Goal: Task Accomplishment & Management: Manage account settings

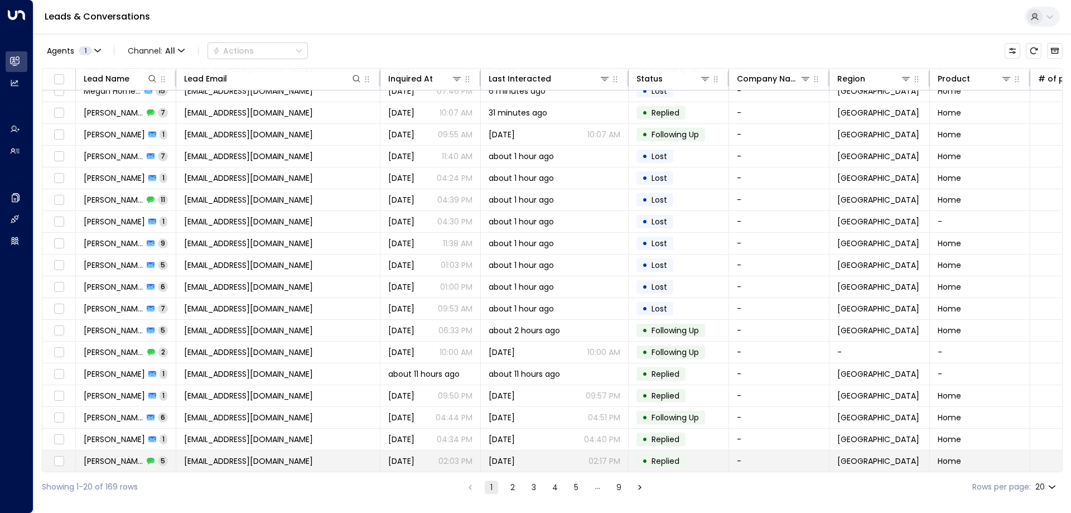
scroll to position [57, 0]
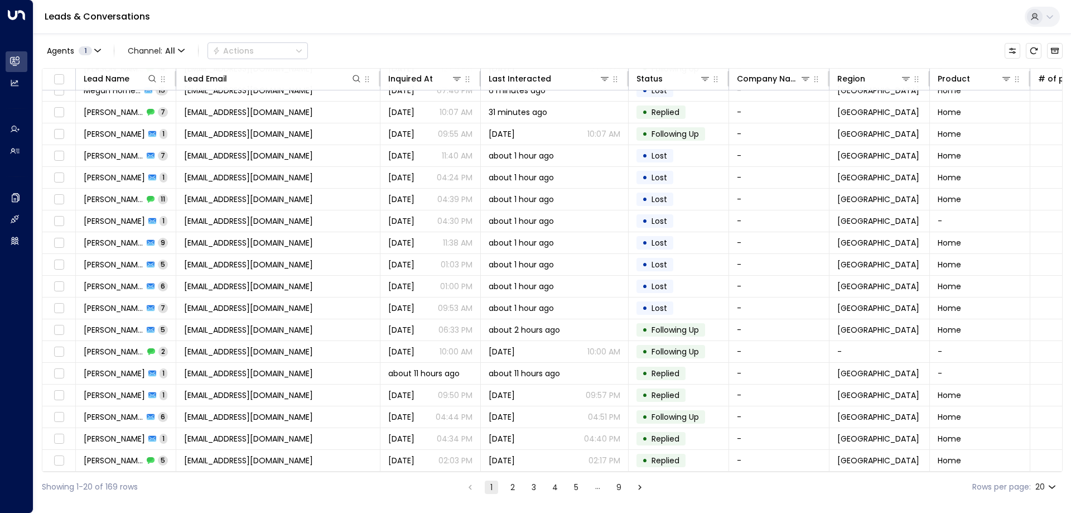
click at [510, 485] on button "2" at bounding box center [512, 486] width 13 height 13
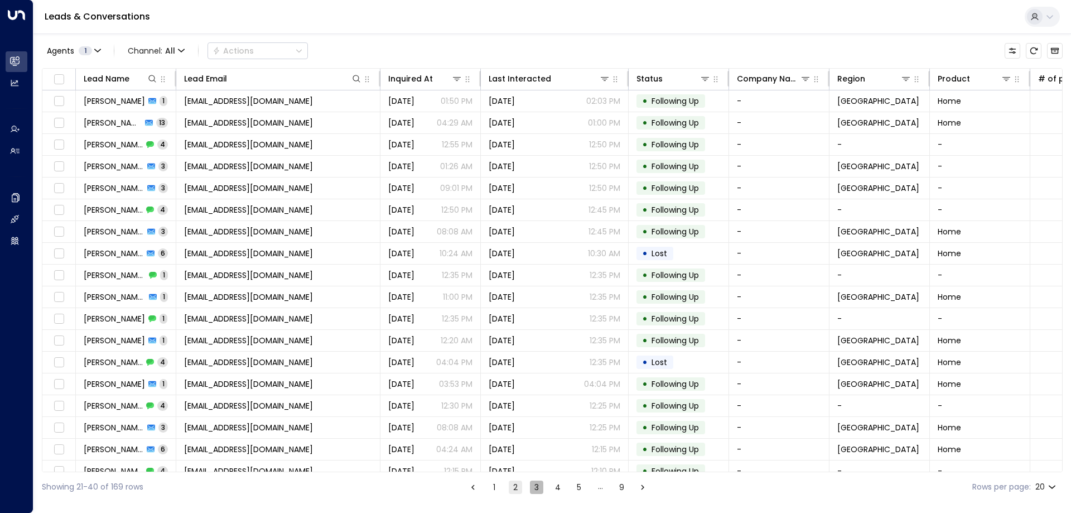
click at [534, 486] on button "3" at bounding box center [536, 486] width 13 height 13
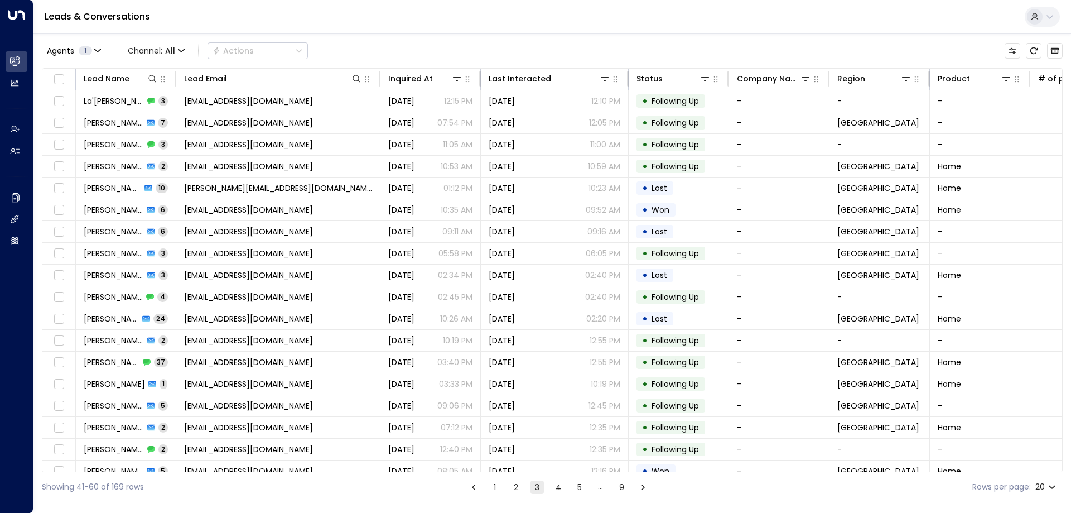
click at [515, 491] on button "2" at bounding box center [515, 486] width 13 height 13
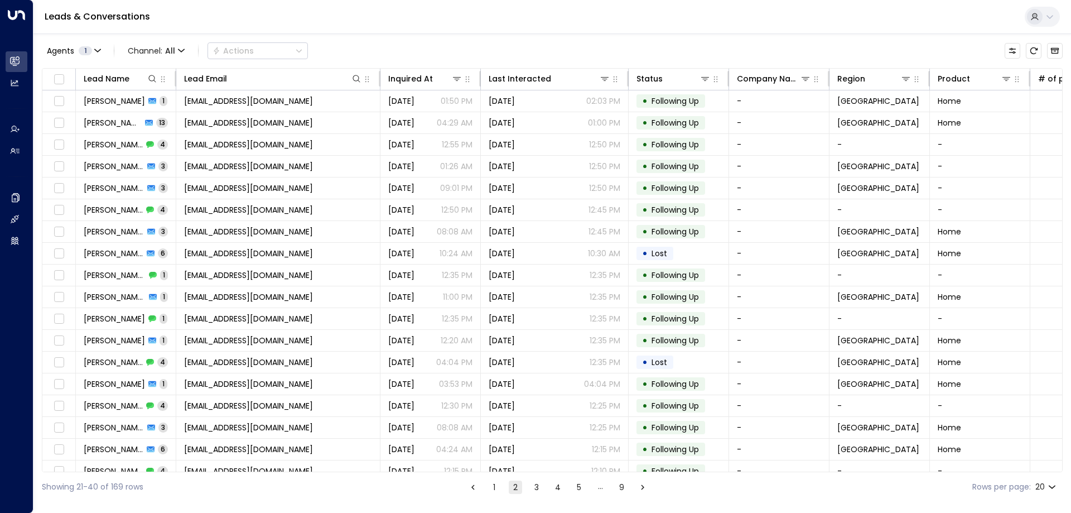
click at [495, 486] on button "1" at bounding box center [494, 486] width 13 height 13
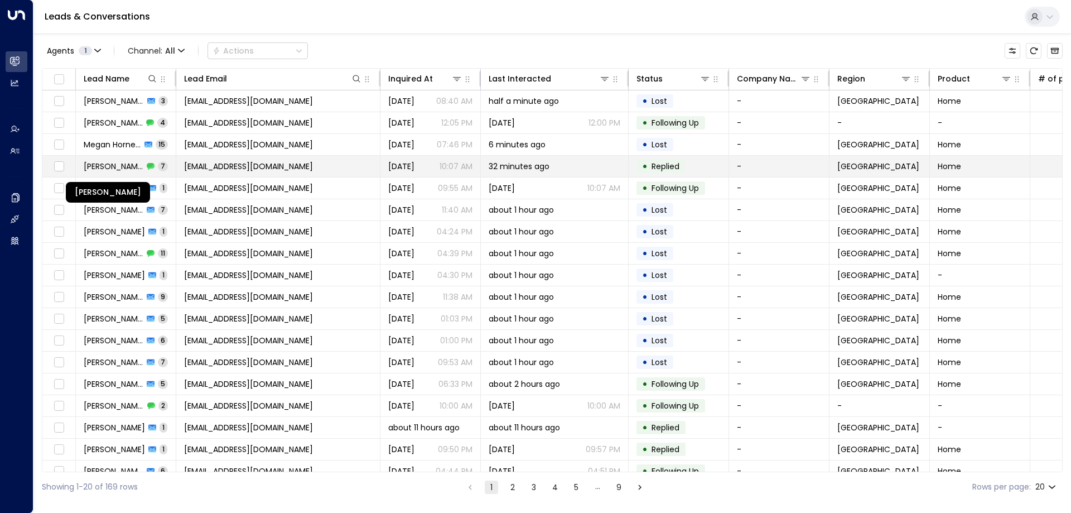
click at [121, 161] on span "[PERSON_NAME]" at bounding box center [114, 166] width 60 height 11
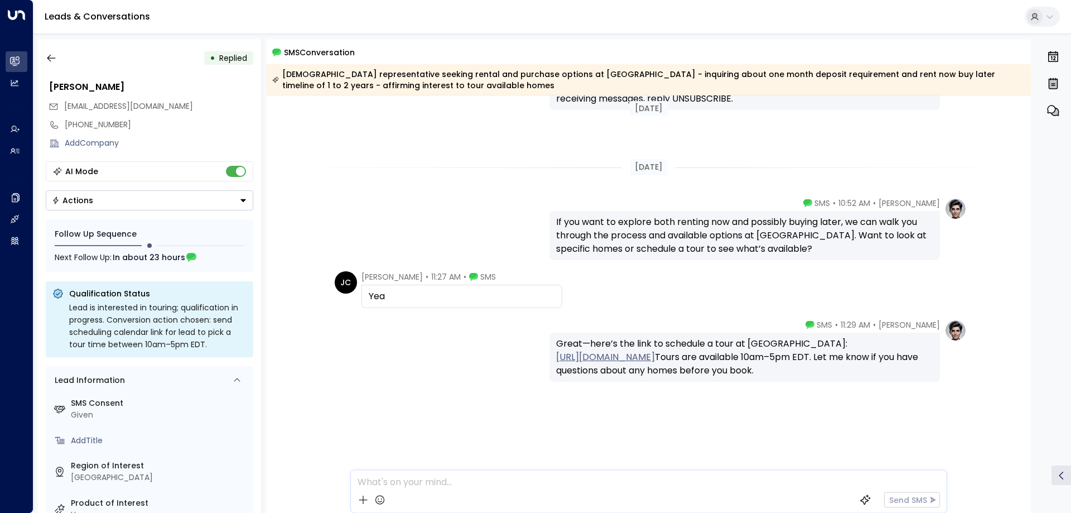
scroll to position [334, 0]
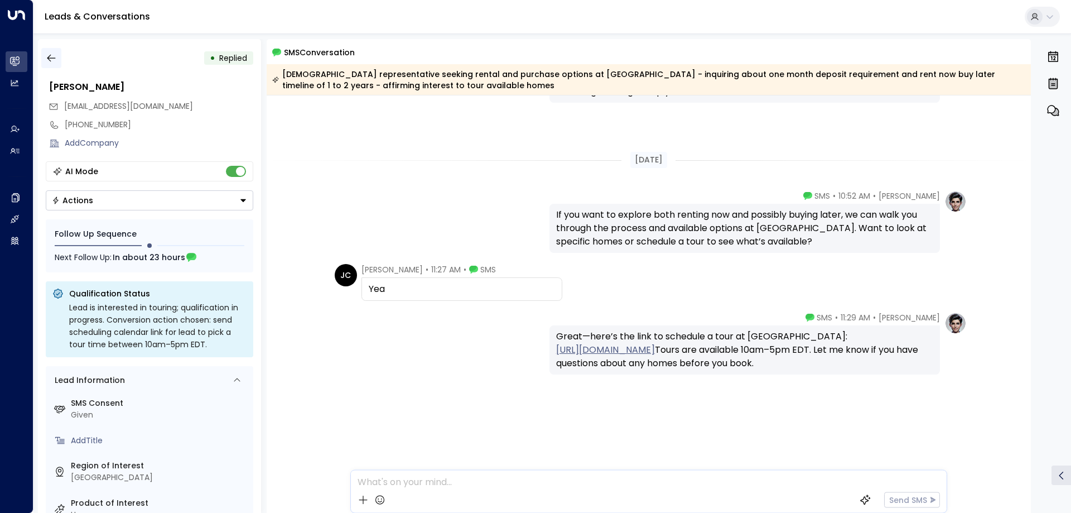
click at [49, 56] on icon "button" at bounding box center [51, 58] width 8 height 7
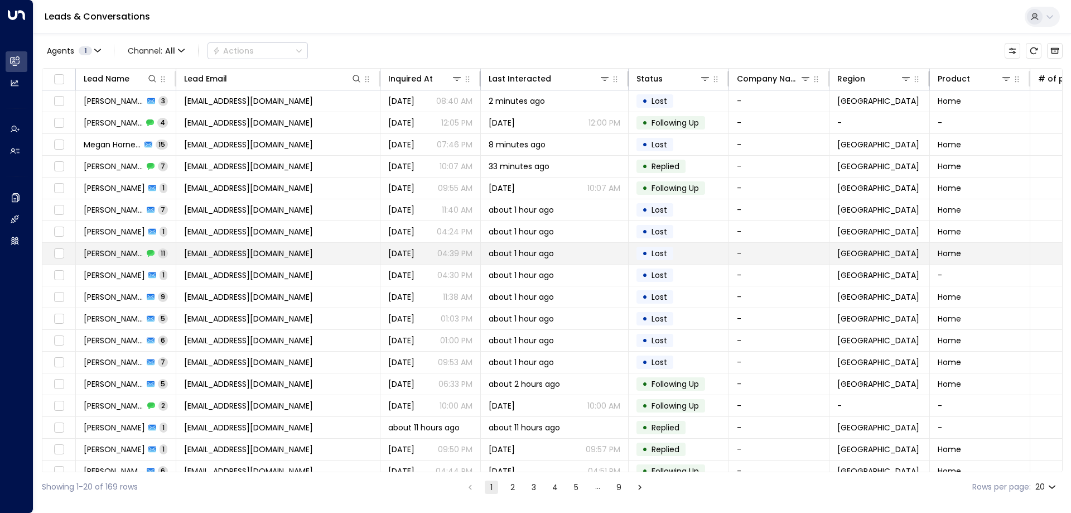
click at [123, 249] on span "[PERSON_NAME]" at bounding box center [114, 253] width 60 height 11
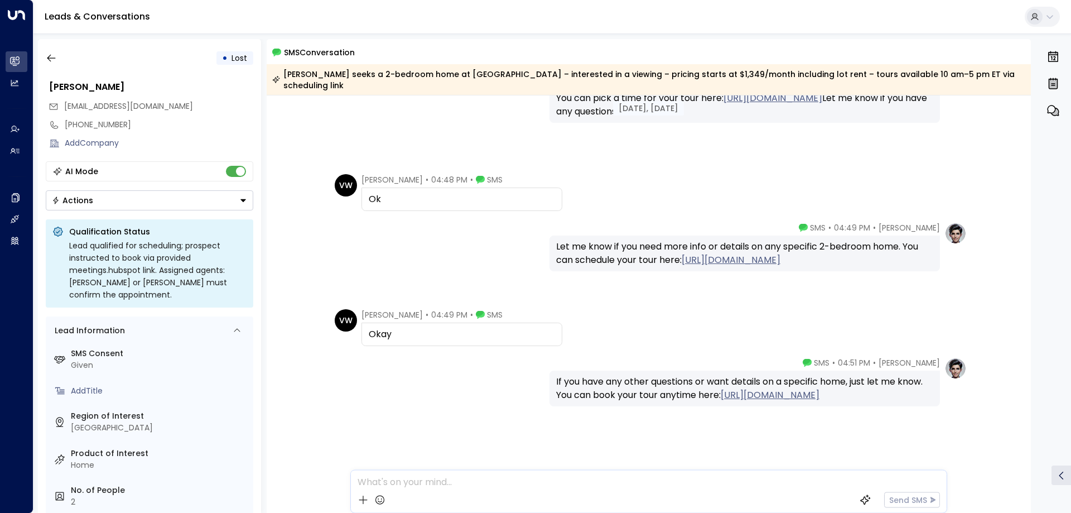
scroll to position [570, 0]
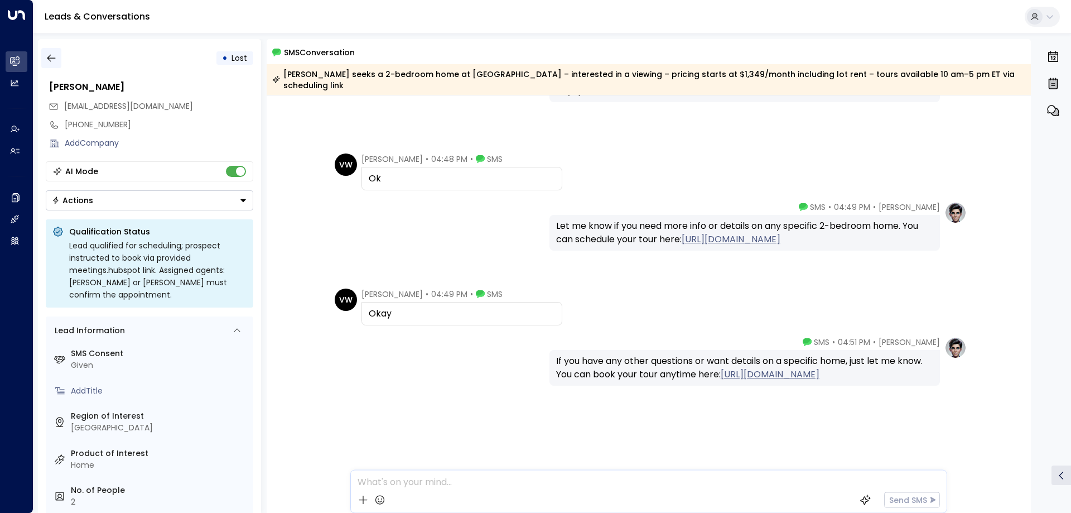
click at [54, 59] on icon "button" at bounding box center [51, 57] width 11 height 11
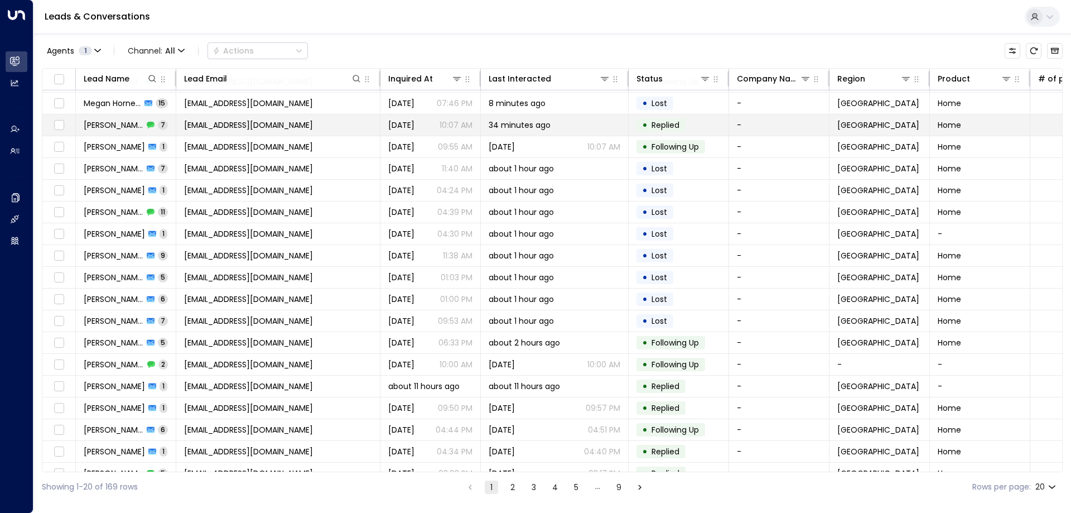
scroll to position [57, 0]
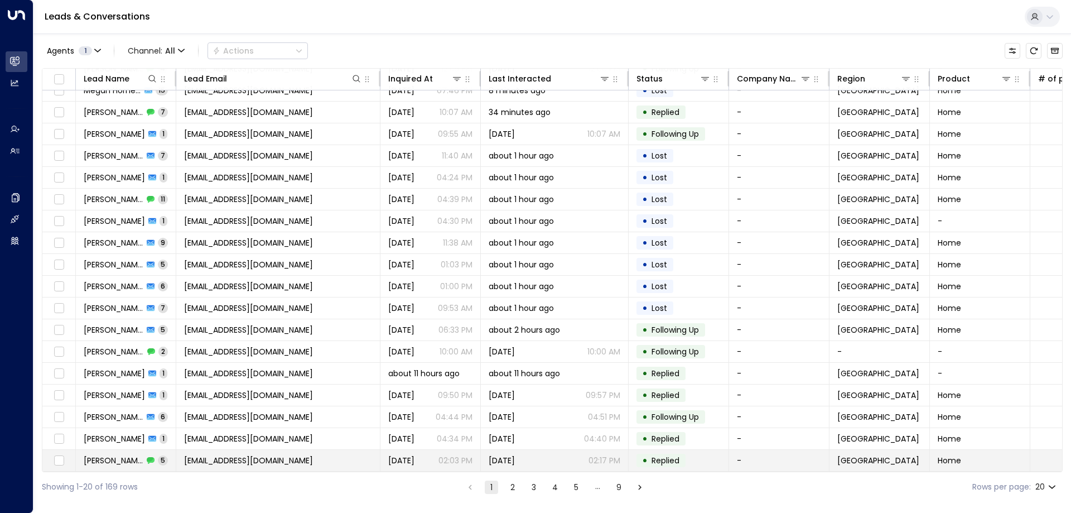
click at [279, 459] on span "[EMAIL_ADDRESS][DOMAIN_NAME]" at bounding box center [248, 460] width 129 height 11
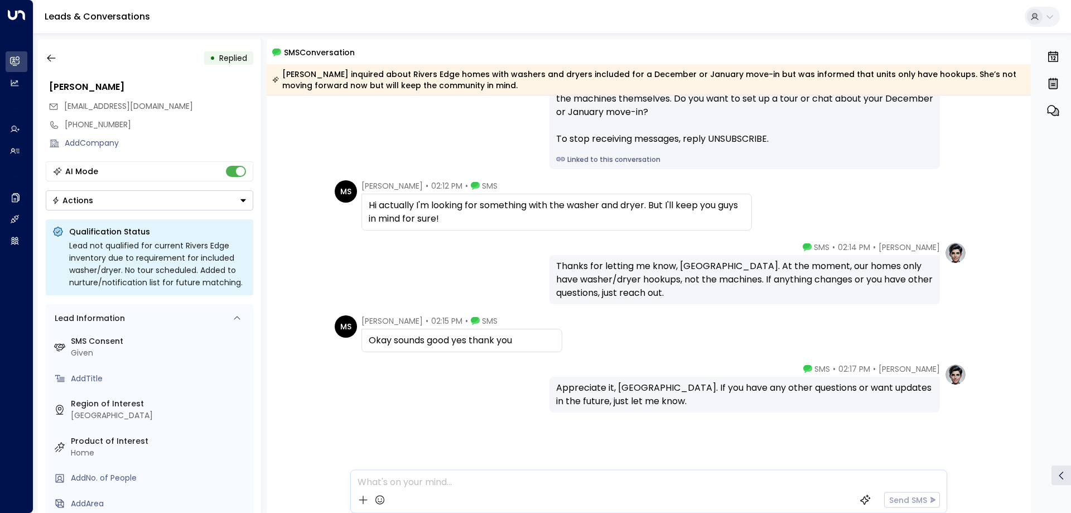
scroll to position [109, 0]
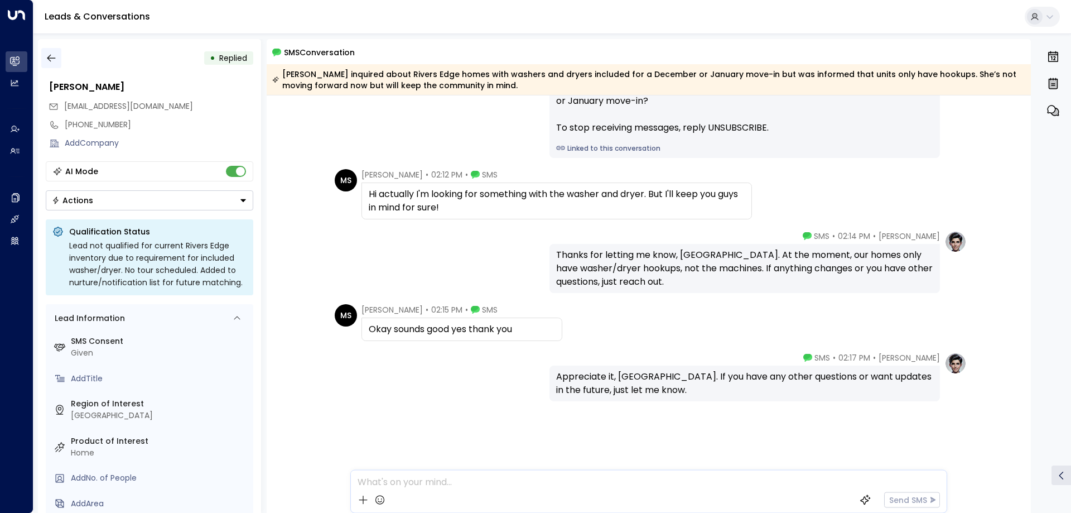
click at [55, 62] on icon "button" at bounding box center [51, 57] width 11 height 11
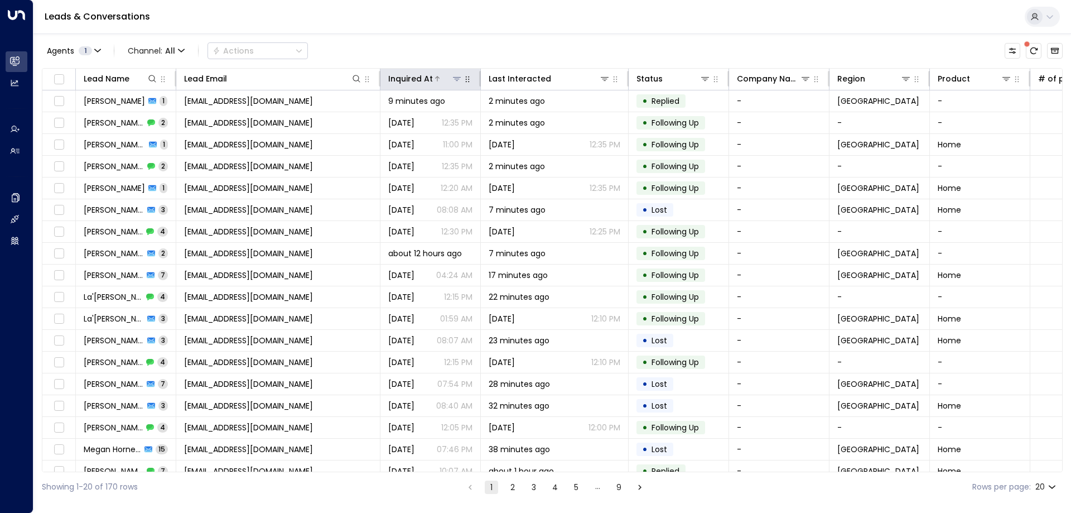
click at [441, 79] on div at bounding box center [448, 78] width 30 height 11
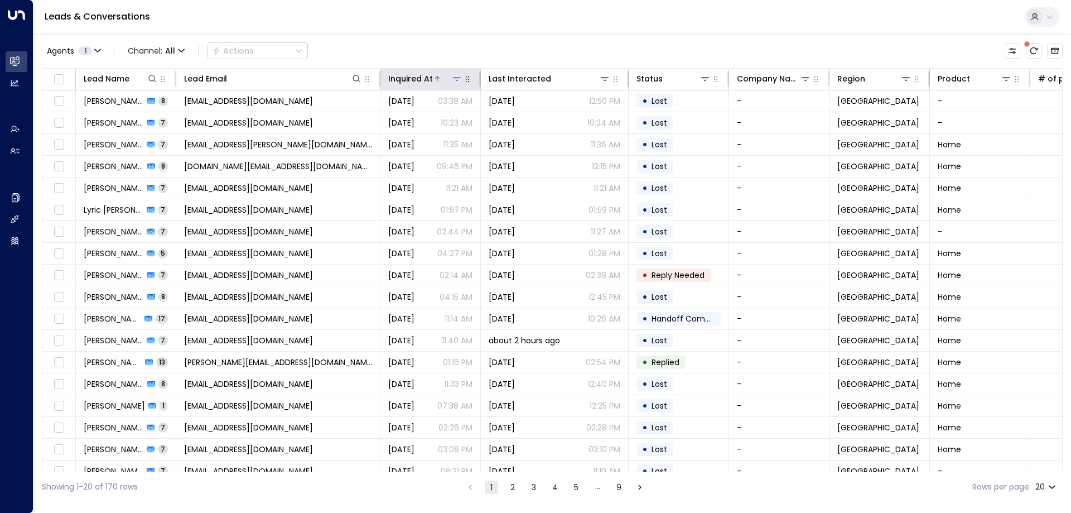
click at [434, 80] on icon at bounding box center [437, 78] width 7 height 7
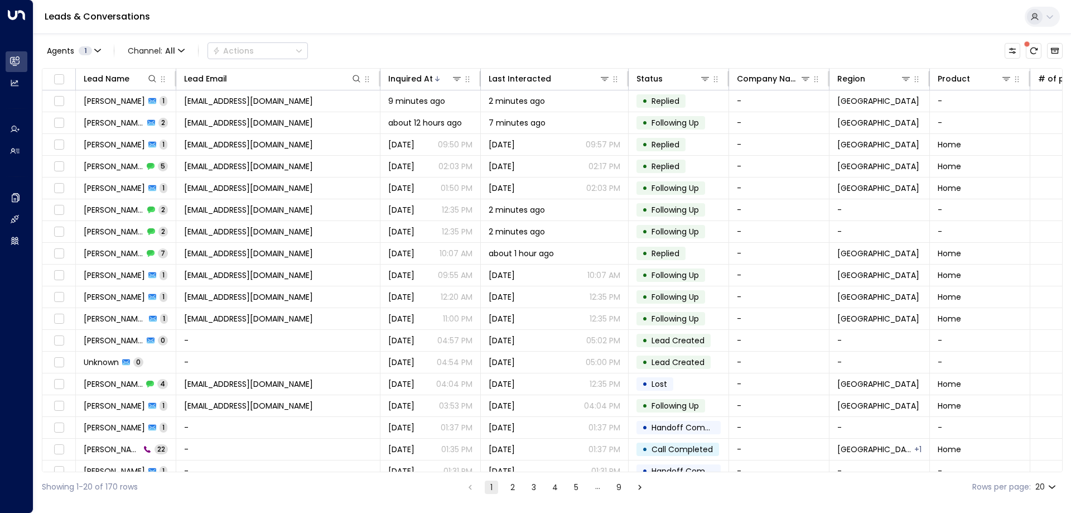
click at [641, 59] on div "Agents 1 Channel: All Actions" at bounding box center [552, 50] width 1021 height 23
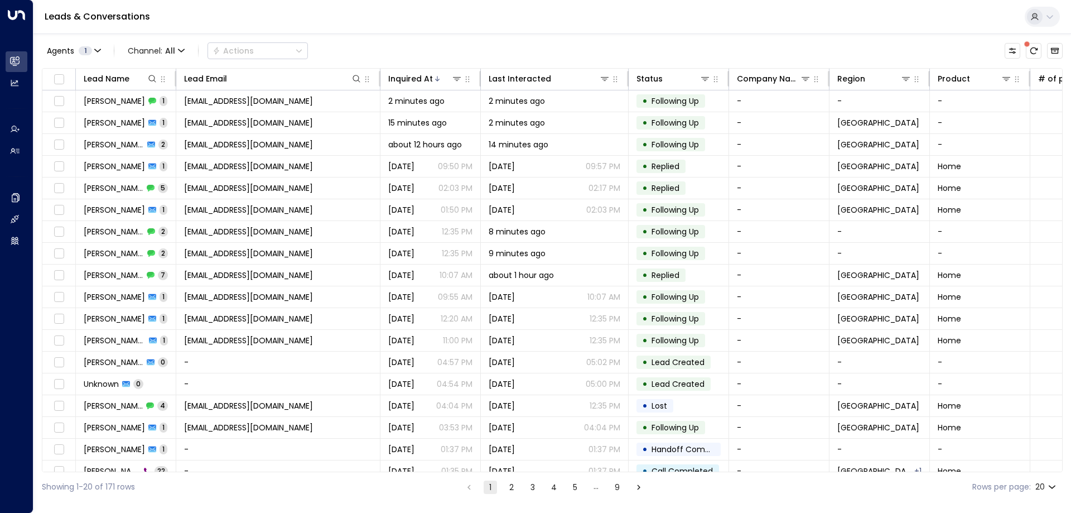
click at [505, 488] on button "2" at bounding box center [511, 486] width 13 height 13
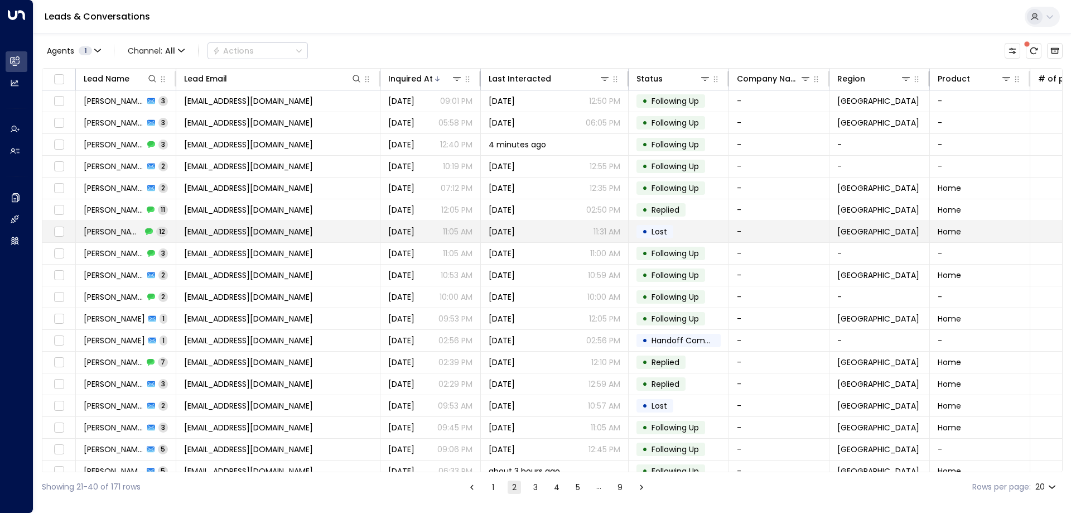
click at [120, 229] on div "[PERSON_NAME] 12" at bounding box center [126, 231] width 84 height 11
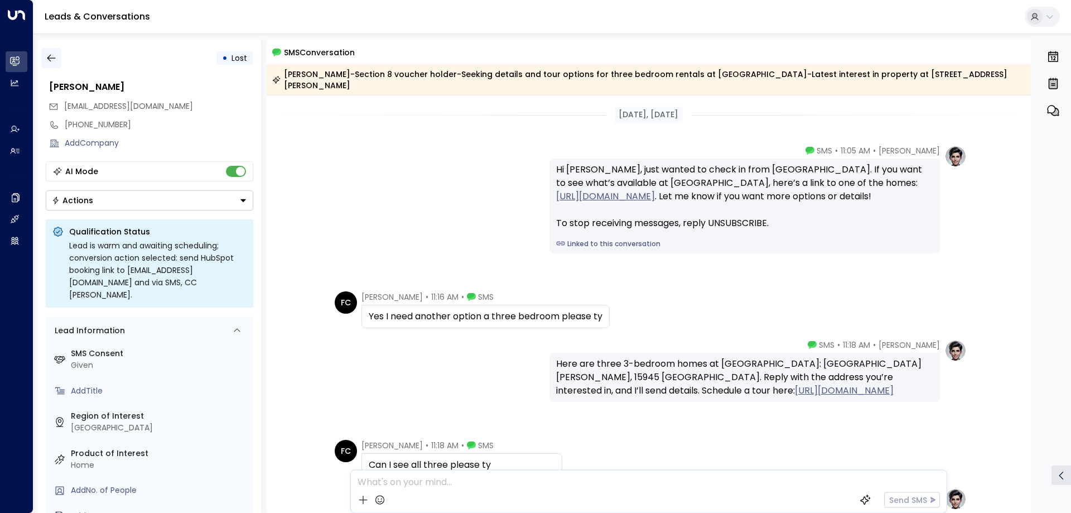
click at [51, 57] on icon "button" at bounding box center [51, 57] width 11 height 11
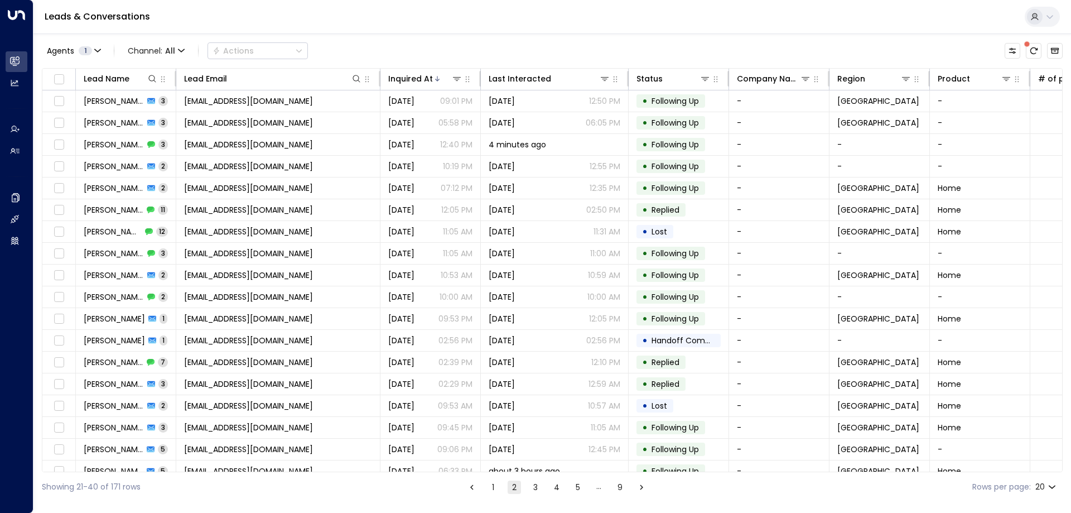
click at [490, 491] on button "1" at bounding box center [492, 486] width 13 height 13
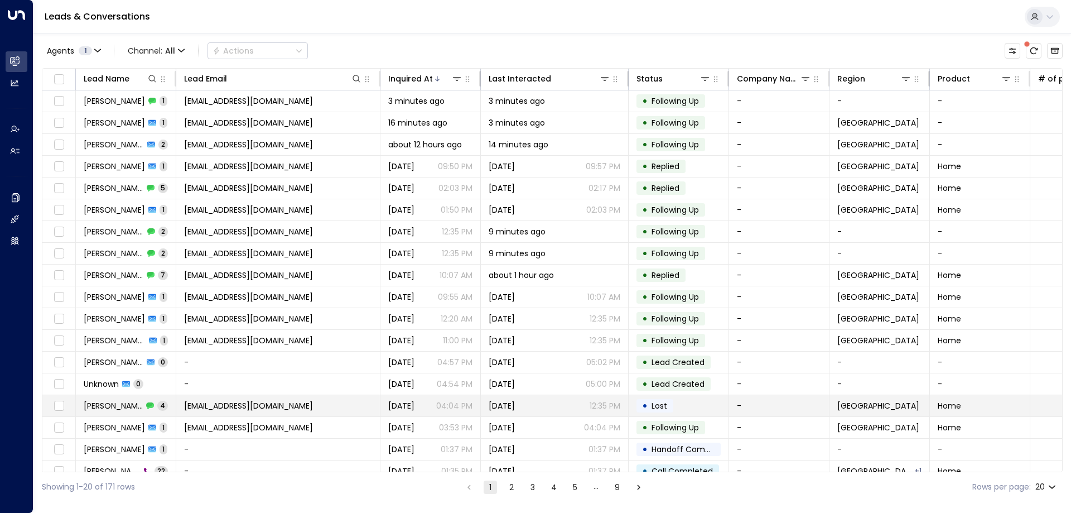
click at [102, 399] on td "[PERSON_NAME] 4" at bounding box center [126, 405] width 100 height 21
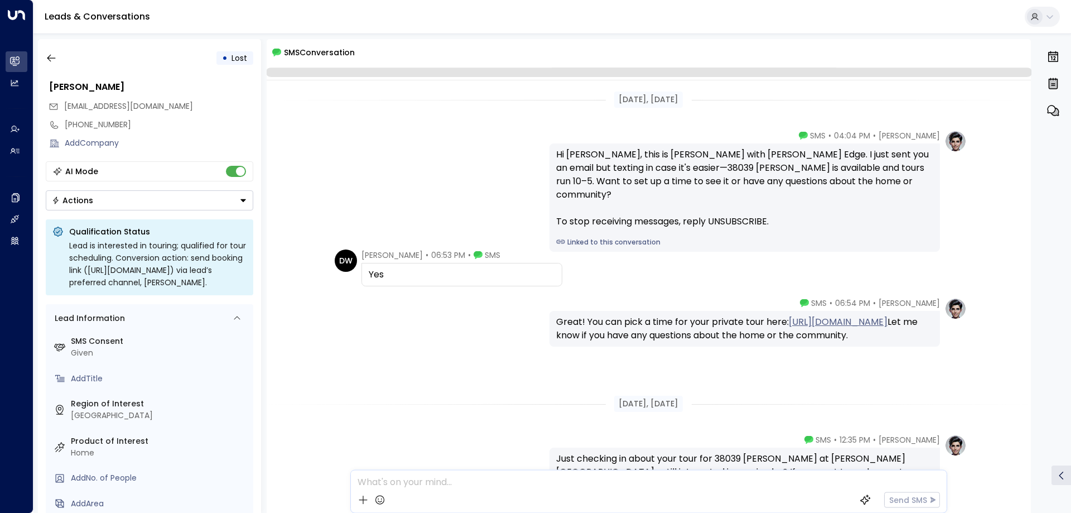
scroll to position [122, 0]
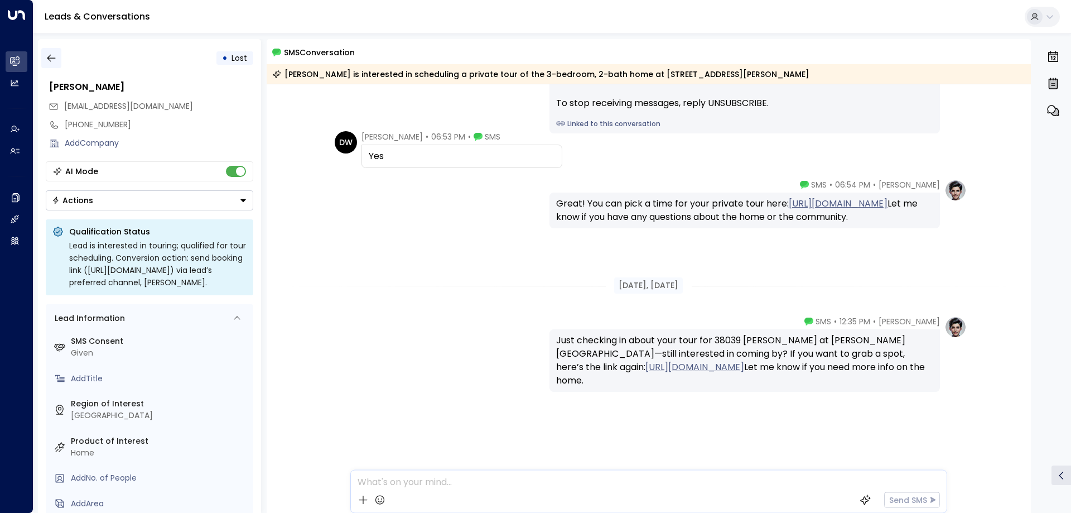
click at [49, 59] on icon "button" at bounding box center [51, 57] width 11 height 11
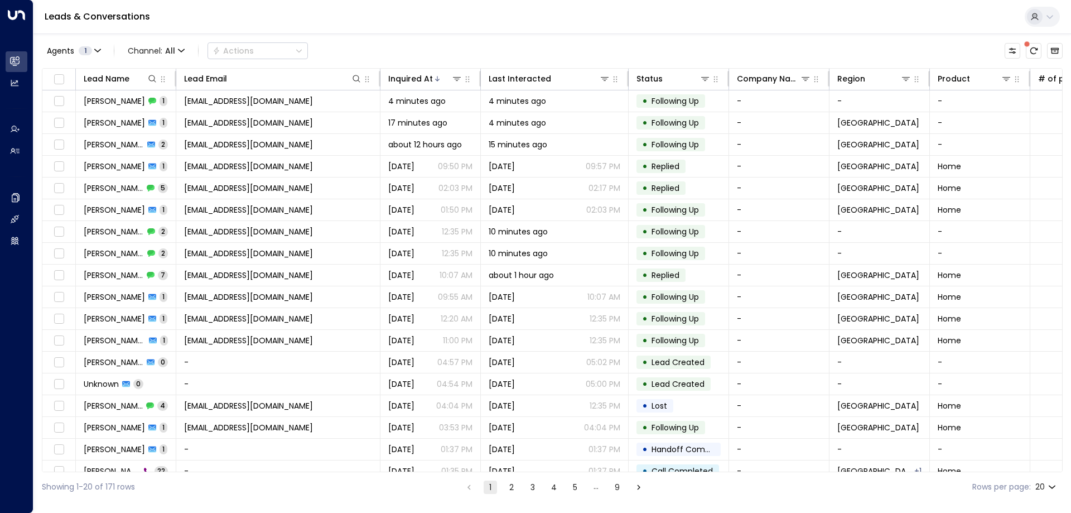
click at [404, 28] on div "Leads & Conversations" at bounding box center [552, 17] width 1038 height 34
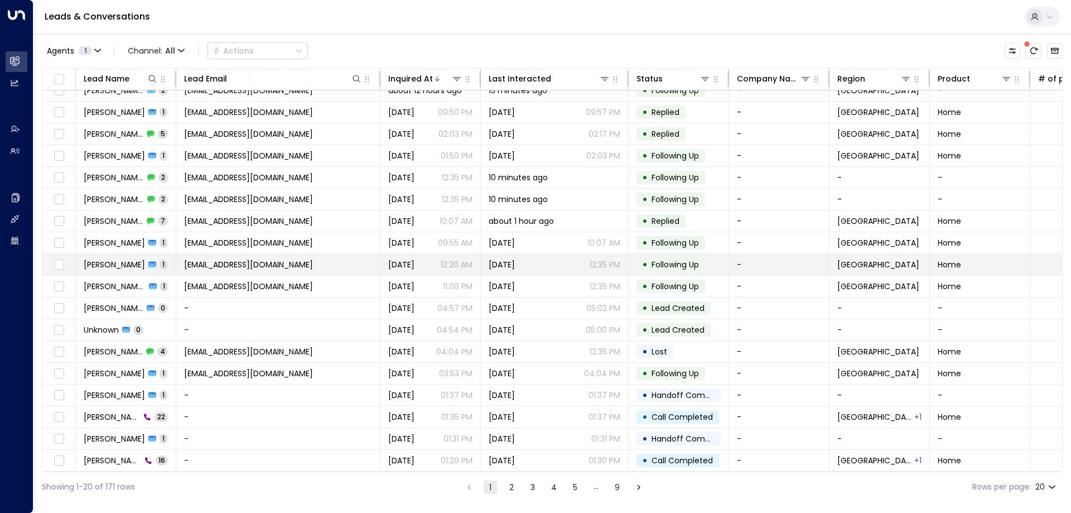
scroll to position [57, 0]
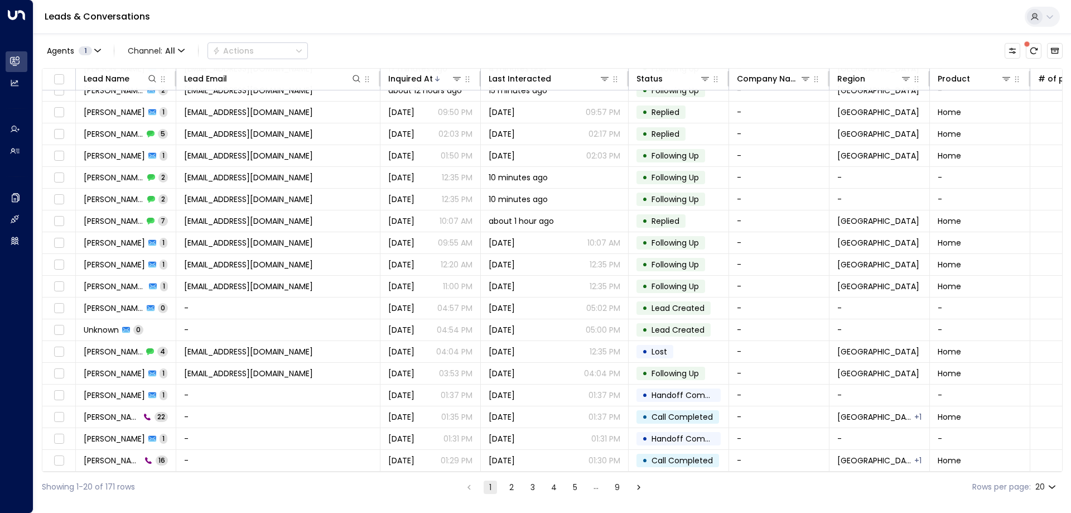
click at [335, 45] on div "Agents 1 Channel: All Actions" at bounding box center [552, 50] width 1021 height 23
click at [361, 47] on div "Agents 1 Channel: All Actions" at bounding box center [552, 50] width 1021 height 23
click at [335, 45] on div "Agents 1 Channel: All Actions" at bounding box center [552, 50] width 1021 height 23
click at [341, 32] on div "Leads & Conversations" at bounding box center [552, 17] width 1038 height 34
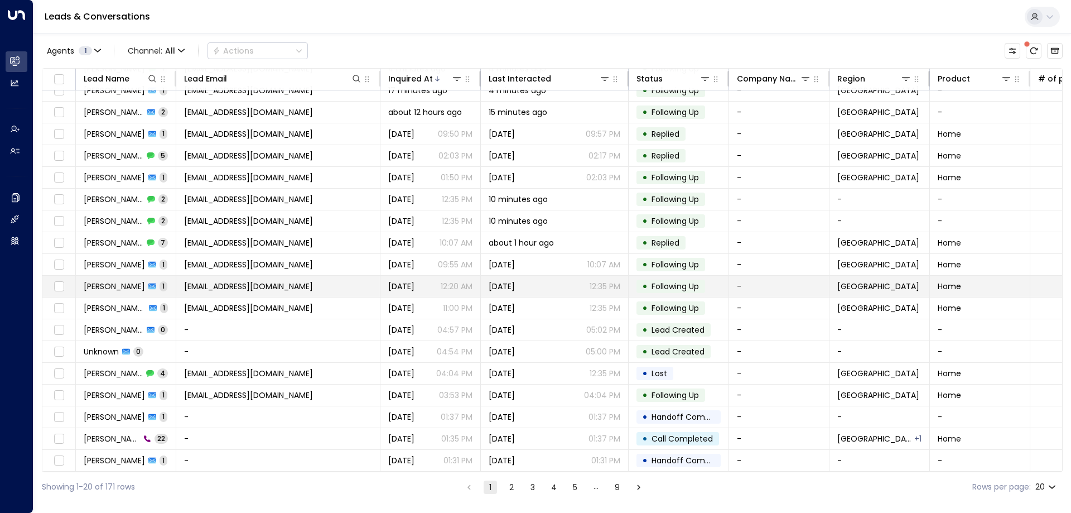
scroll to position [0, 0]
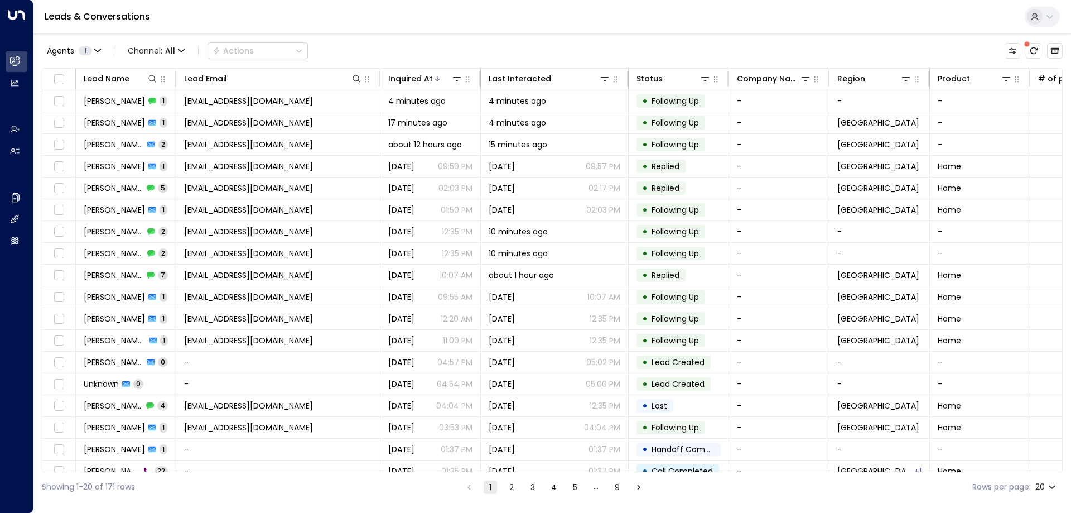
click at [410, 49] on div "Agents 1 Channel: All Actions" at bounding box center [552, 50] width 1021 height 23
click at [432, 16] on div "Leads & Conversations" at bounding box center [552, 17] width 1038 height 34
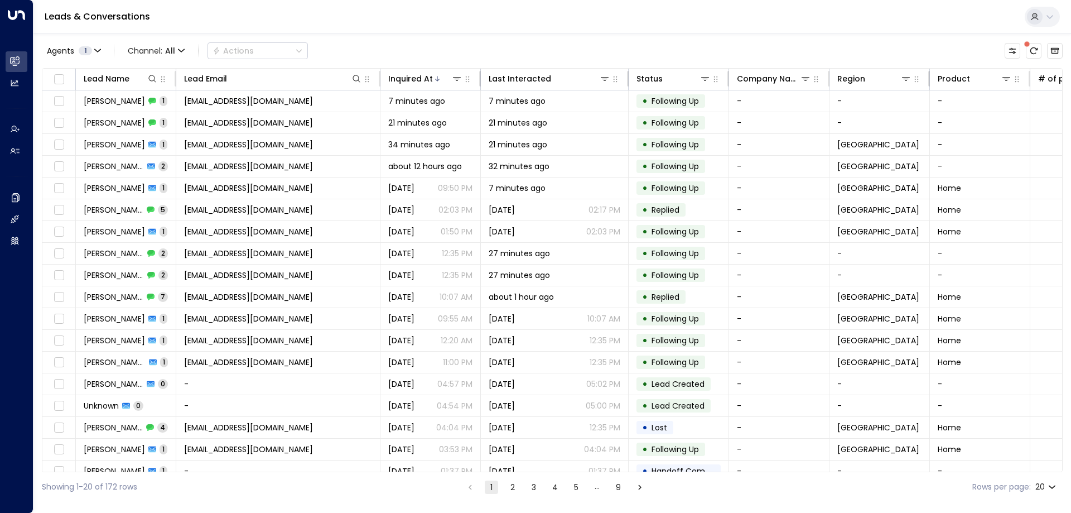
click at [613, 10] on div "Leads & Conversations" at bounding box center [552, 17] width 1038 height 34
click at [302, 12] on div "Leads & Conversations" at bounding box center [552, 17] width 1038 height 34
click at [284, 6] on div "Leads & Conversations" at bounding box center [552, 17] width 1038 height 34
drag, startPoint x: 167, startPoint y: 16, endPoint x: 37, endPoint y: 5, distance: 129.9
click at [37, 5] on div "Leads & Conversations" at bounding box center [552, 17] width 1038 height 34
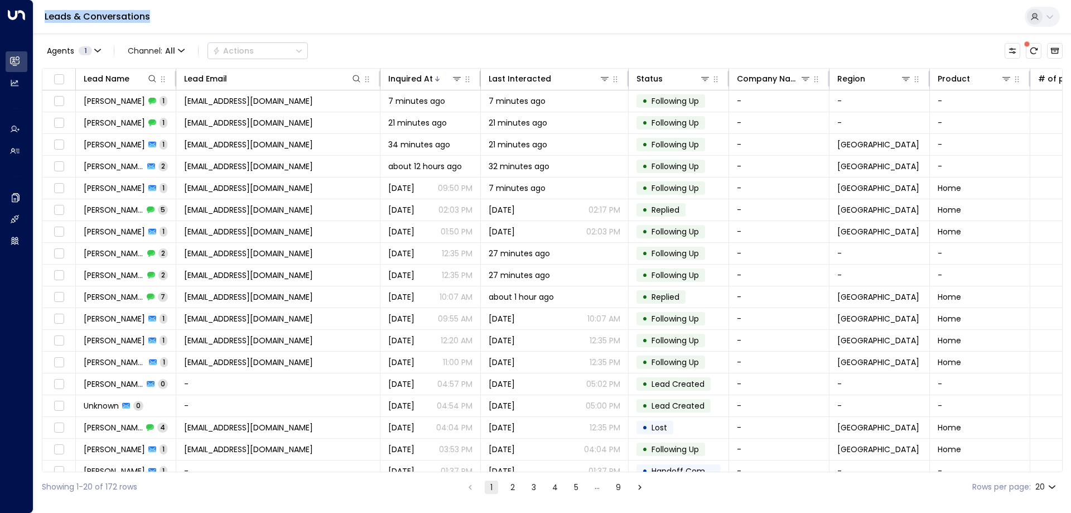
click at [120, 17] on link "Leads & Conversations" at bounding box center [97, 16] width 105 height 13
